Goal: Task Accomplishment & Management: Manage account settings

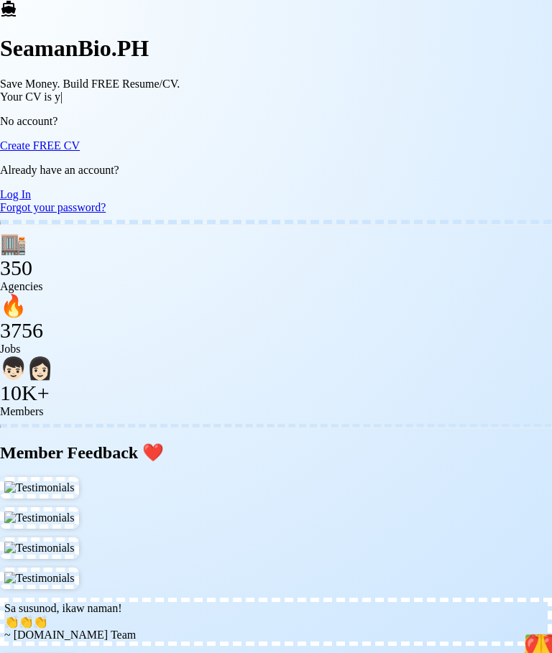
scroll to position [54, 0]
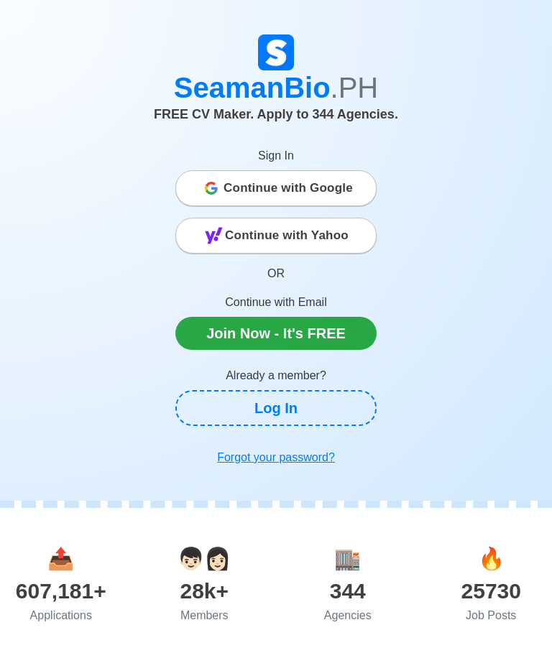
click at [315, 402] on link "Log In" at bounding box center [275, 408] width 201 height 36
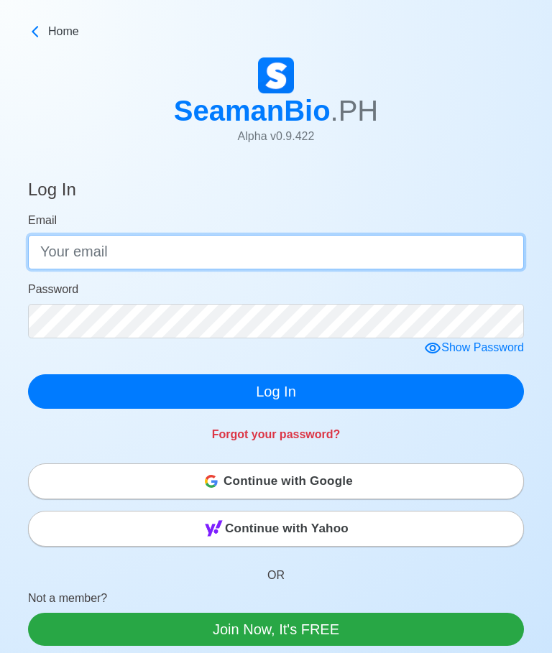
click at [351, 244] on input "Email" at bounding box center [276, 252] width 496 height 34
click at [234, 247] on input "Email" at bounding box center [276, 252] width 496 height 34
click at [251, 252] on input "Email" at bounding box center [276, 252] width 496 height 34
click at [229, 251] on input "Email" at bounding box center [276, 252] width 496 height 34
type input "martinezrey1978@gmail.com"
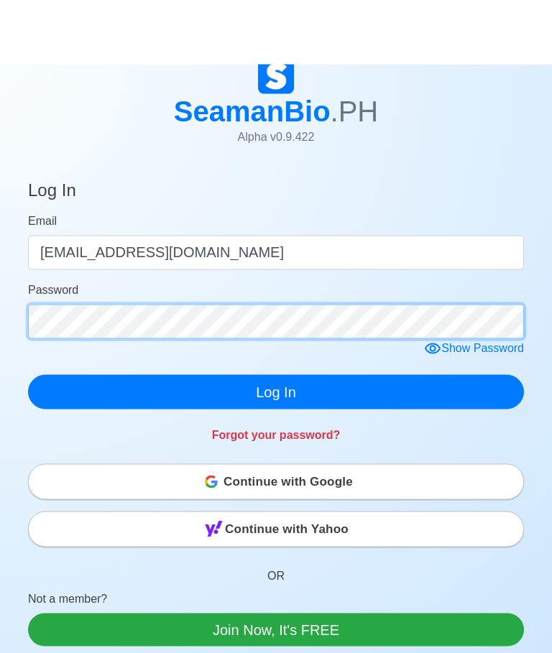
scroll to position [86, 0]
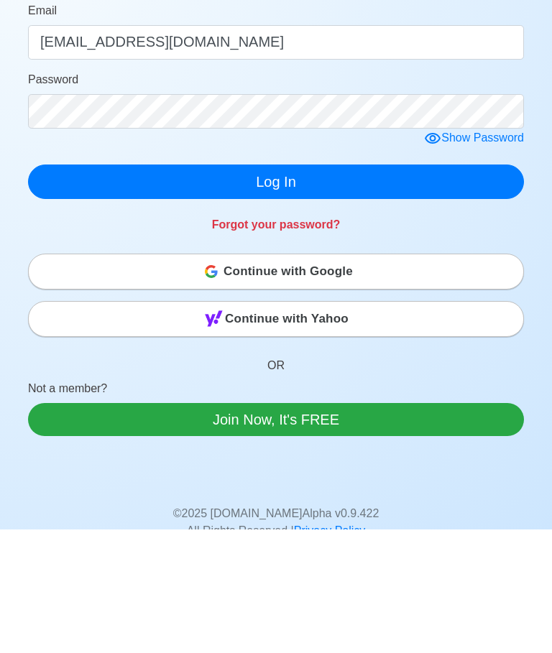
click at [495, 253] on div "Show Password" at bounding box center [474, 262] width 100 height 18
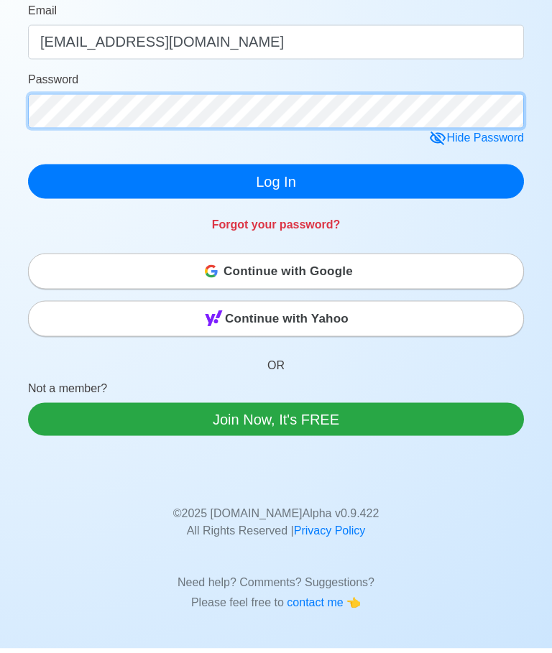
scroll to position [204, 0]
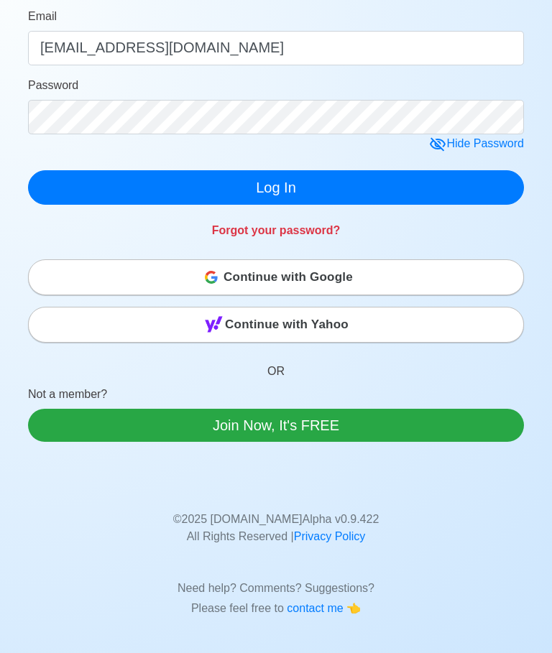
click at [319, 174] on button "Log In" at bounding box center [276, 187] width 496 height 34
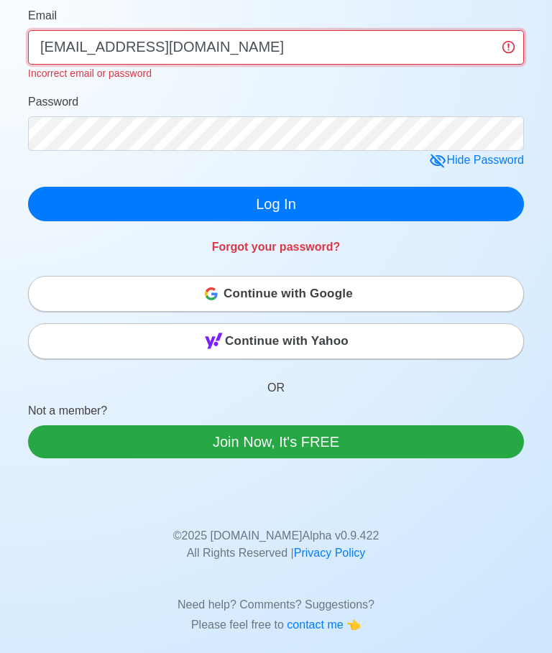
click at [108, 62] on input "martinezrey1978@gmail.com" at bounding box center [276, 47] width 496 height 34
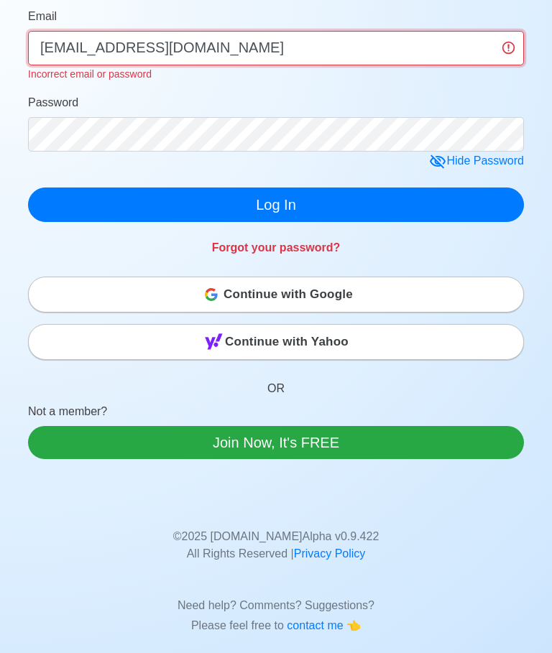
click at [507, 43] on input "martinezrey1978@gmail.com" at bounding box center [276, 48] width 496 height 34
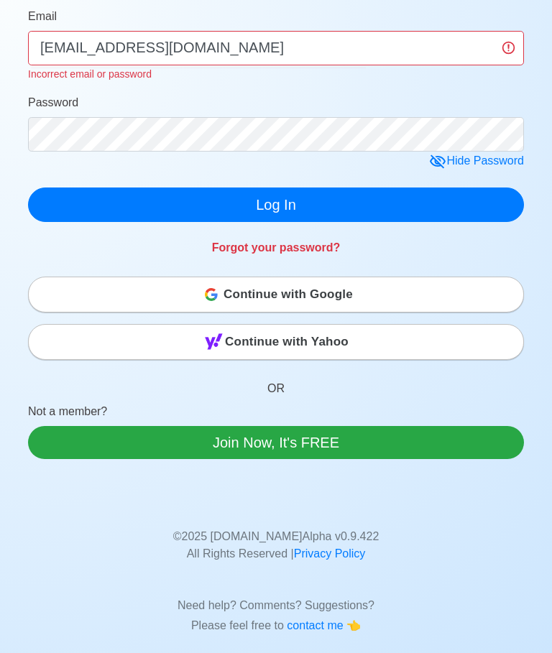
click at [371, 96] on div "Password" at bounding box center [276, 122] width 496 height 57
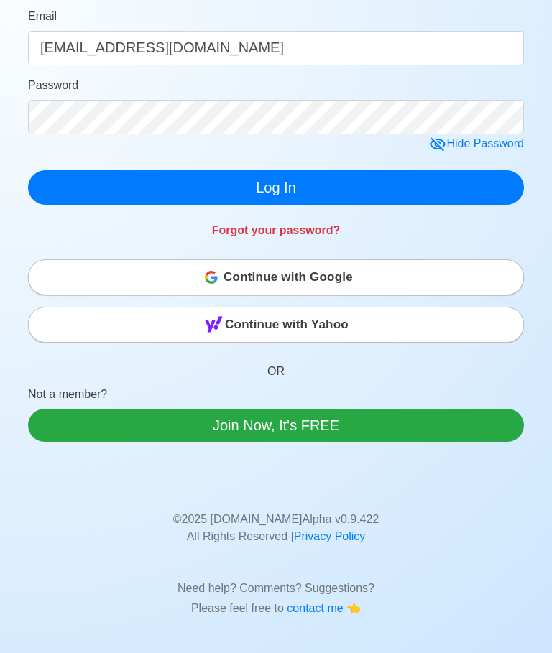
scroll to position [205, 0]
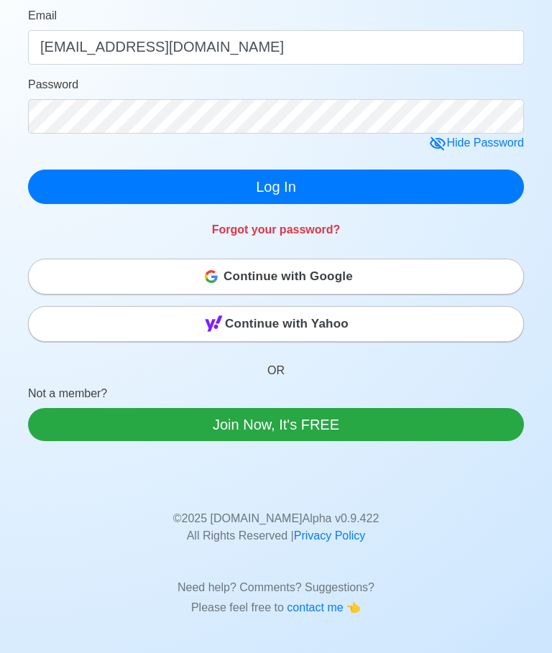
click at [455, 140] on div "Hide Password" at bounding box center [476, 143] width 95 height 18
click at [337, 185] on button "Log In" at bounding box center [276, 187] width 496 height 34
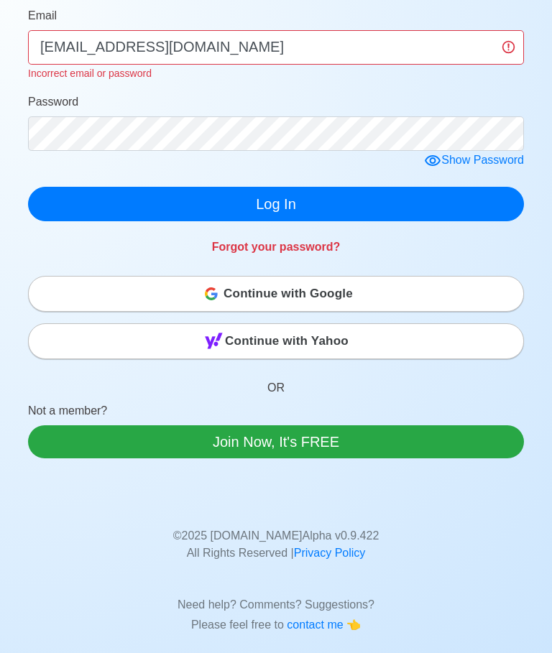
scroll to position [204, 0]
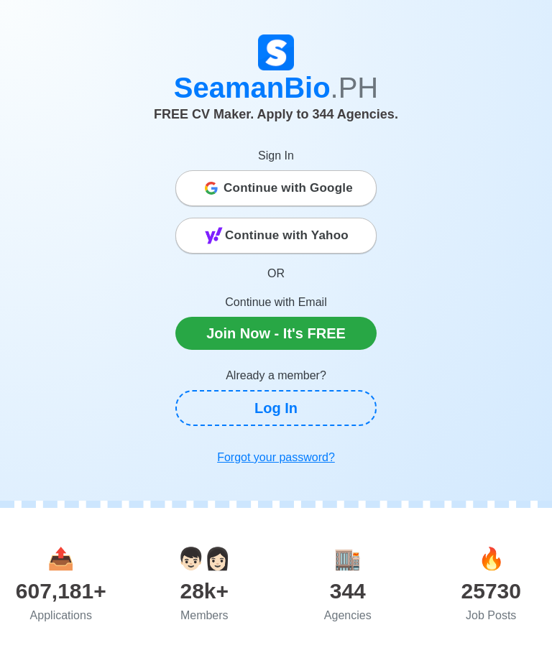
scroll to position [54, 0]
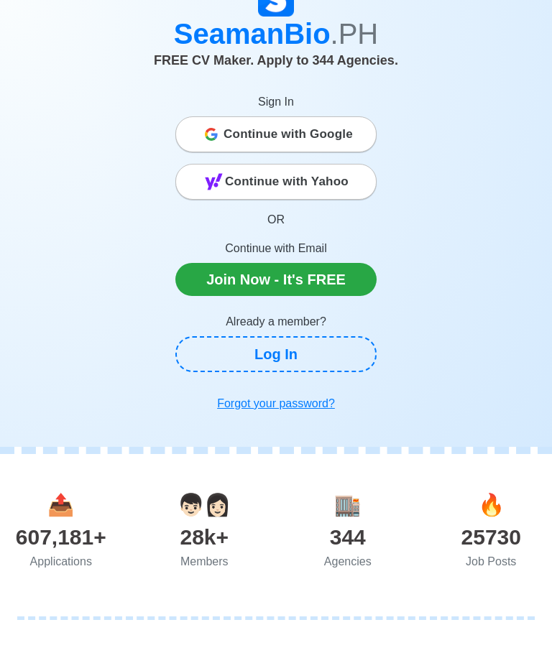
click at [307, 349] on link "Log In" at bounding box center [275, 354] width 201 height 36
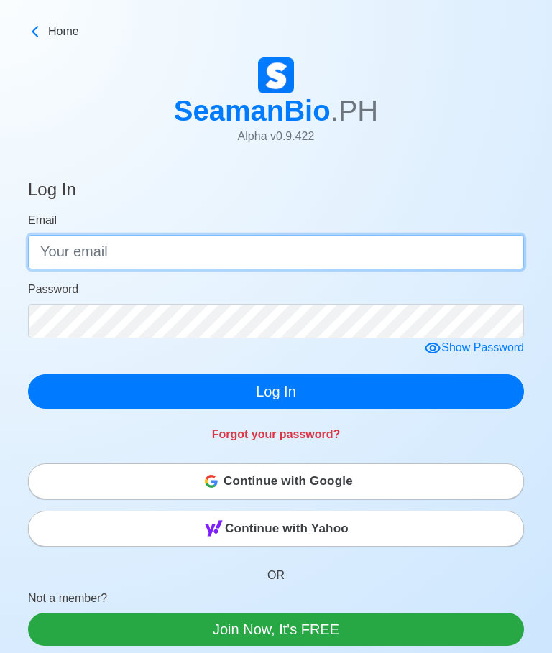
click at [430, 248] on input "Email" at bounding box center [276, 252] width 496 height 34
